Goal: Book appointment/travel/reservation

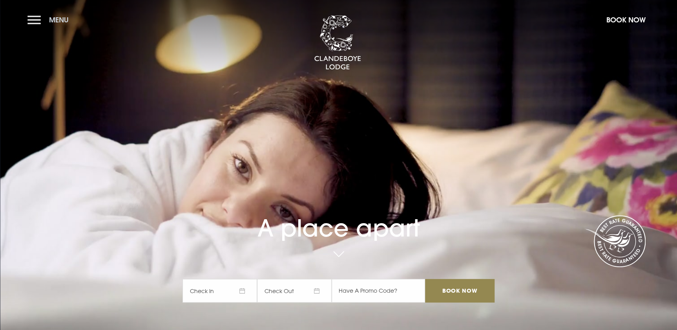
click at [35, 20] on button "Menu" at bounding box center [49, 19] width 45 height 17
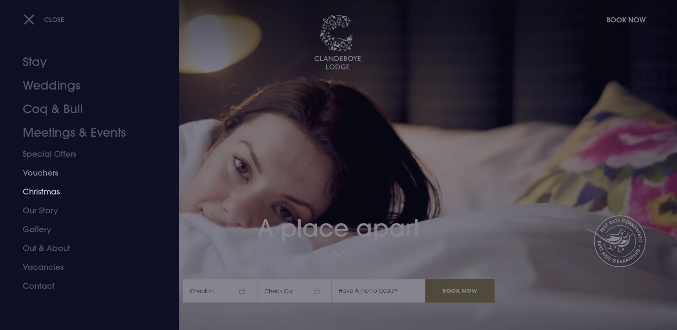
drag, startPoint x: 44, startPoint y: 189, endPoint x: 177, endPoint y: 200, distance: 133.0
click at [44, 189] on link "Christmas" at bounding box center [85, 191] width 124 height 19
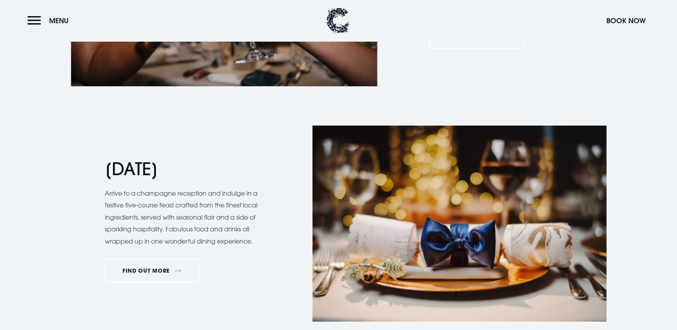
scroll to position [891, 0]
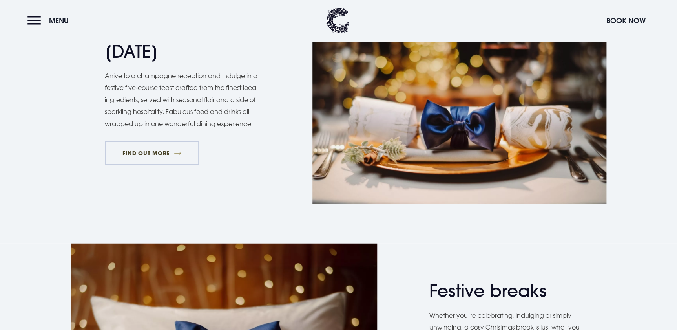
click at [154, 155] on link "FIND OUT MORE" at bounding box center [152, 153] width 95 height 24
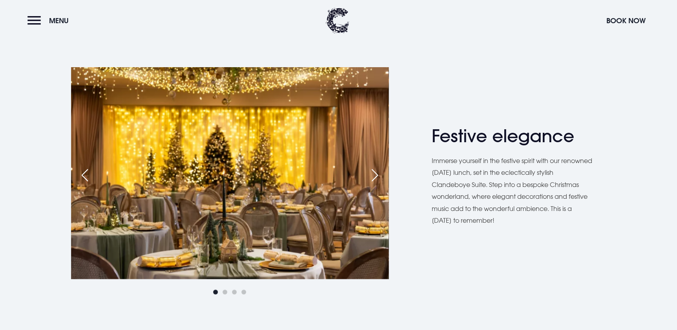
scroll to position [642, 0]
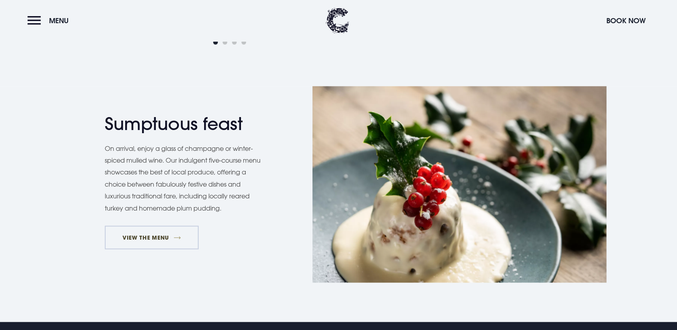
click at [180, 231] on link "VIEW THE MENU" at bounding box center [152, 237] width 94 height 24
